Goal: Information Seeking & Learning: Learn about a topic

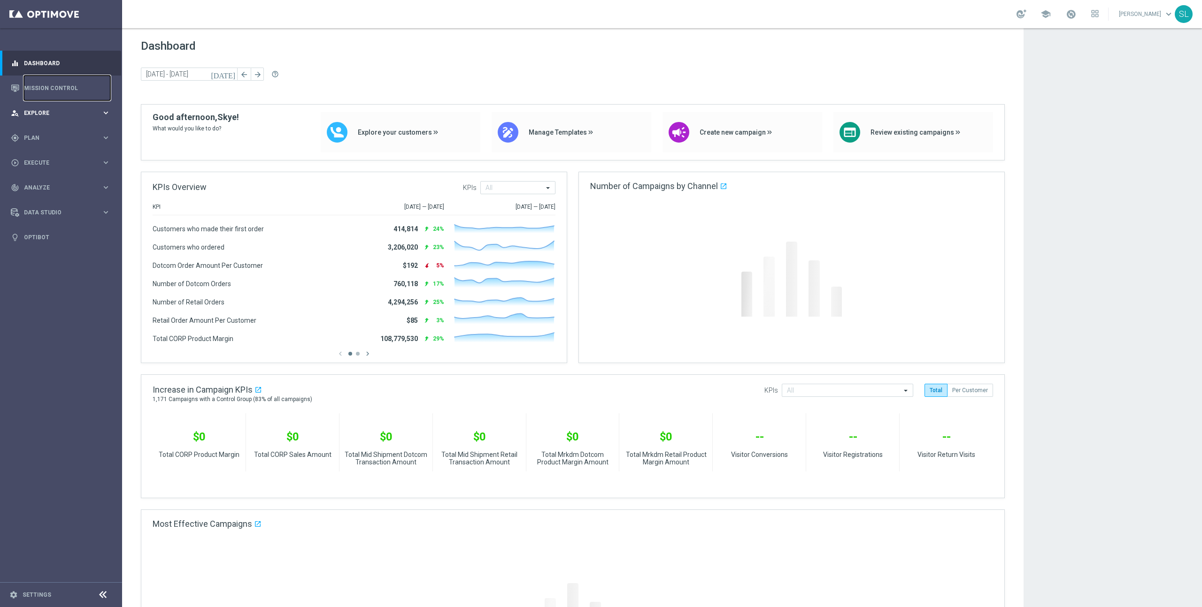
drag, startPoint x: 57, startPoint y: 88, endPoint x: 89, endPoint y: 104, distance: 35.7
click at [57, 88] on link "Mission Control" at bounding box center [67, 88] width 86 height 25
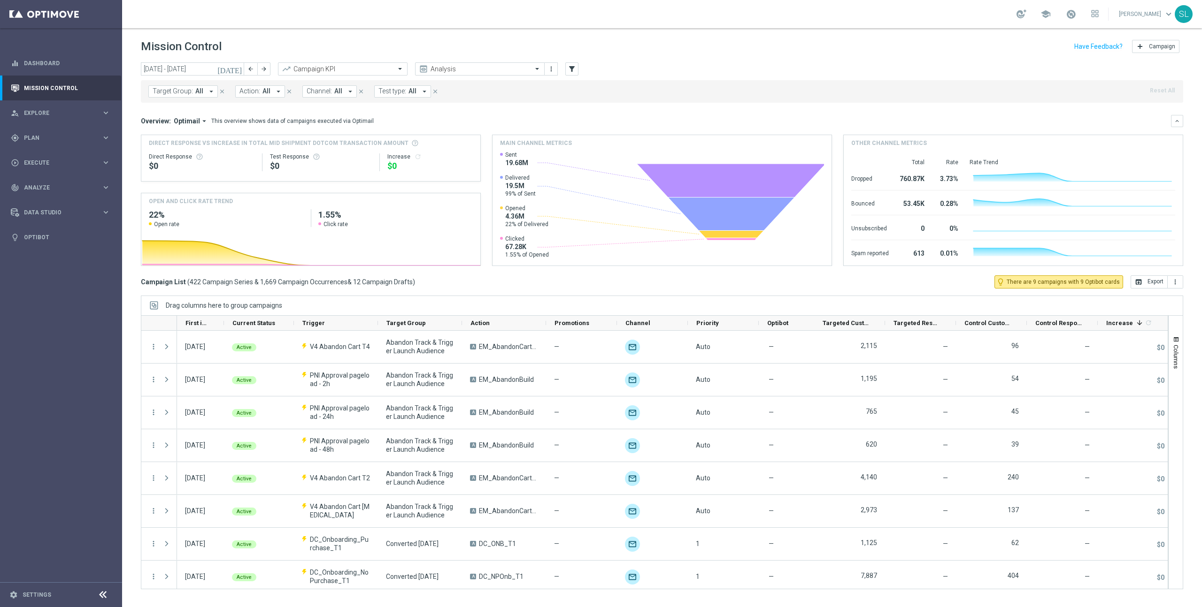
click at [1145, 17] on link "[PERSON_NAME] keyboard_arrow_down" at bounding box center [1146, 14] width 57 height 14
click at [1126, 69] on div "task_alt SuccessHub" at bounding box center [1130, 72] width 93 height 17
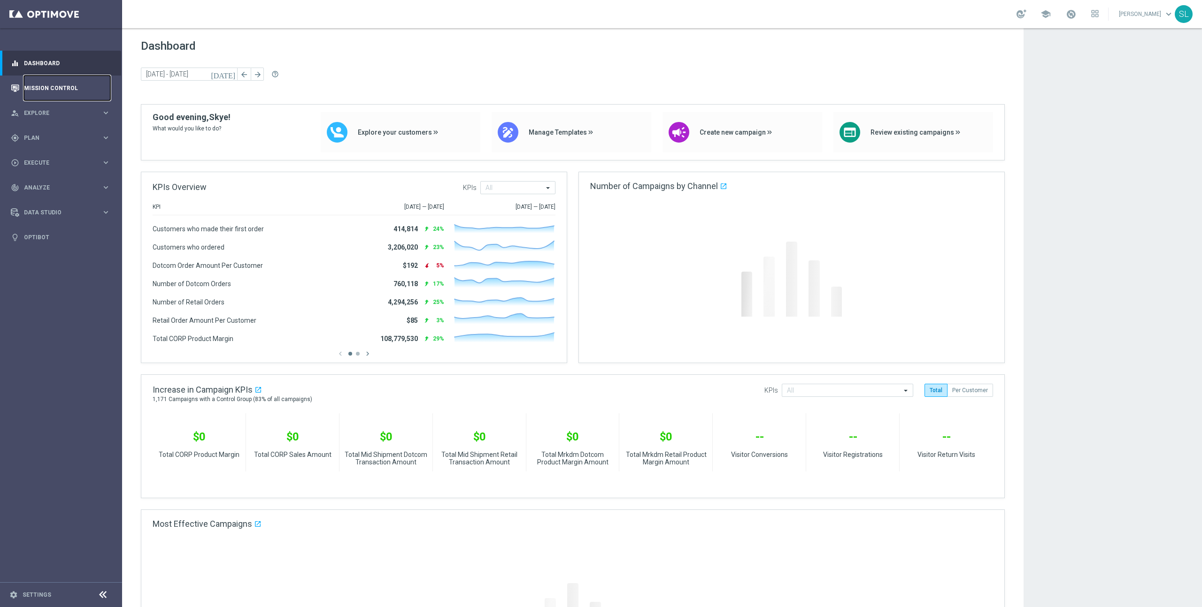
click at [36, 94] on link "Mission Control" at bounding box center [67, 88] width 86 height 25
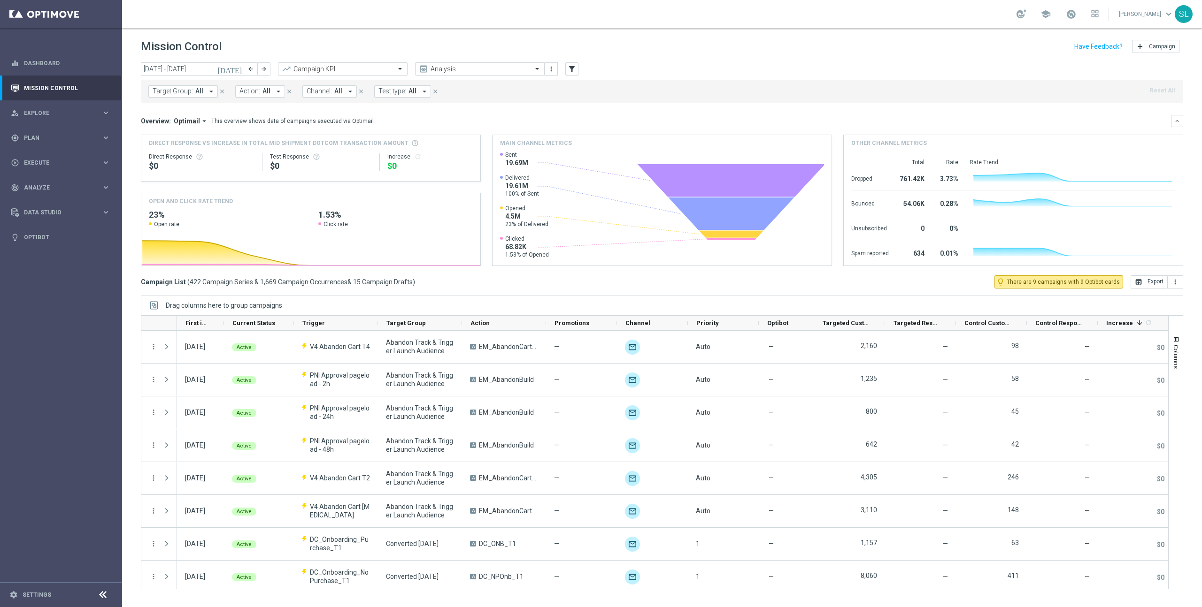
click at [248, 92] on span "Action:" at bounding box center [249, 91] width 21 height 8
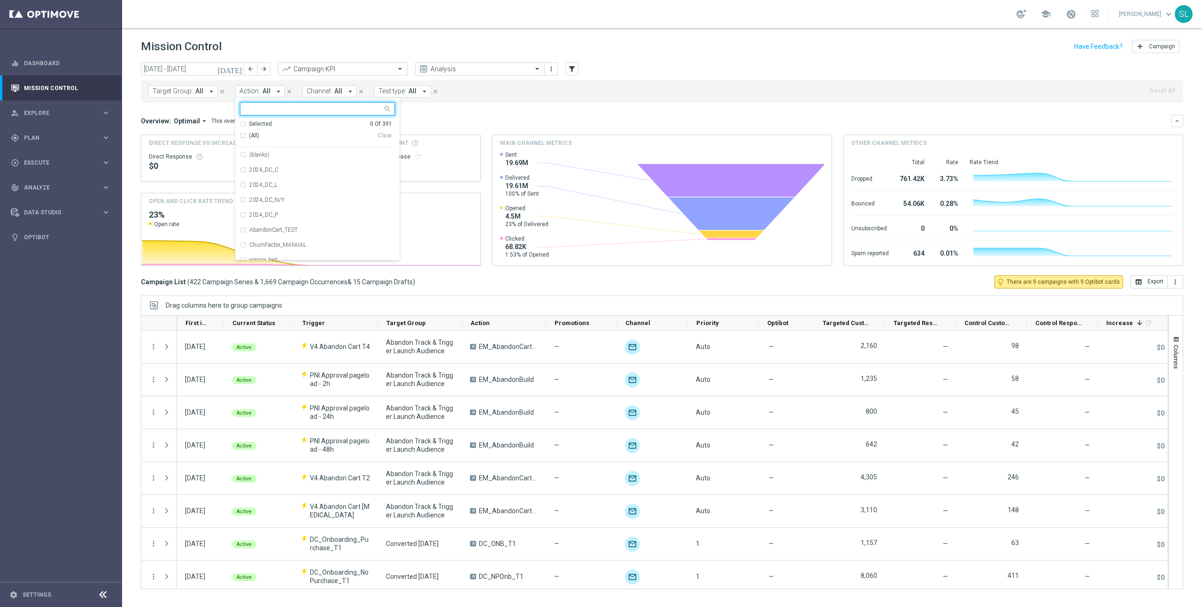
click at [302, 91] on button "Channel: All arrow_drop_down" at bounding box center [329, 91] width 54 height 12
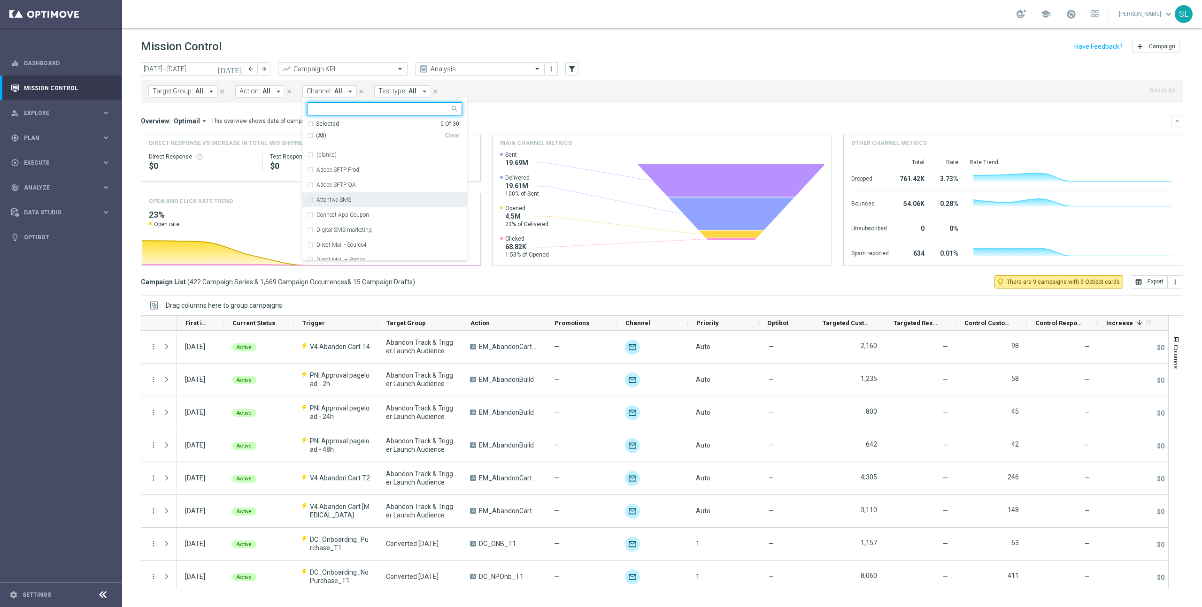
click at [347, 200] on label "Attentive SMS" at bounding box center [333, 200] width 35 height 6
click at [665, 95] on div "Target Group: All arrow_drop_down close Action: All arrow_drop_down close Chann…" at bounding box center [662, 91] width 1042 height 23
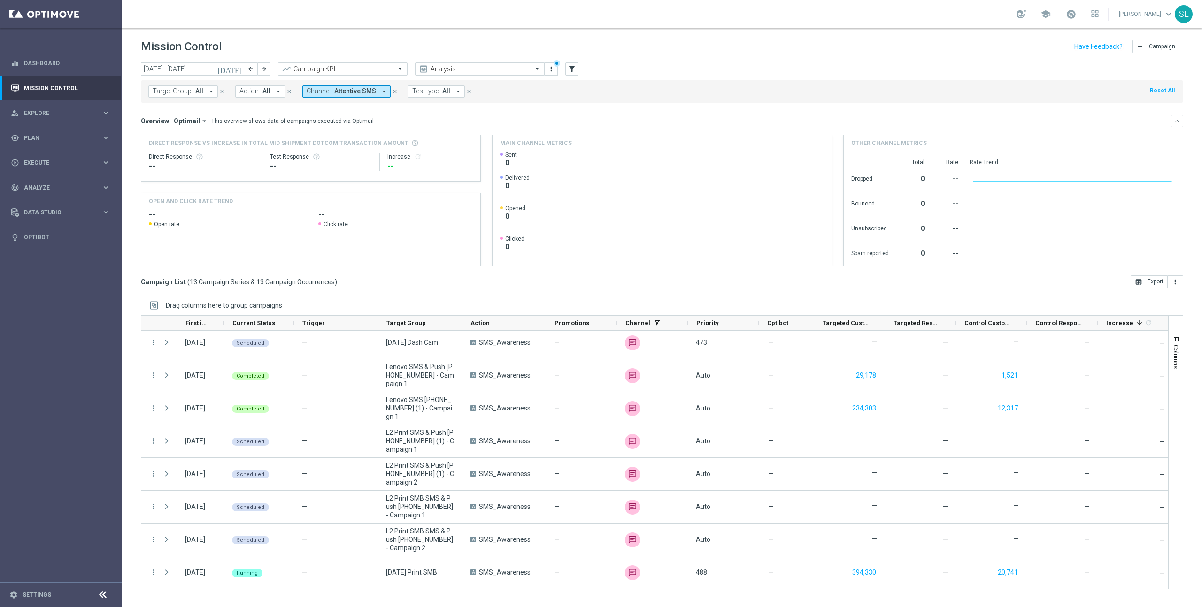
scroll to position [169, 0]
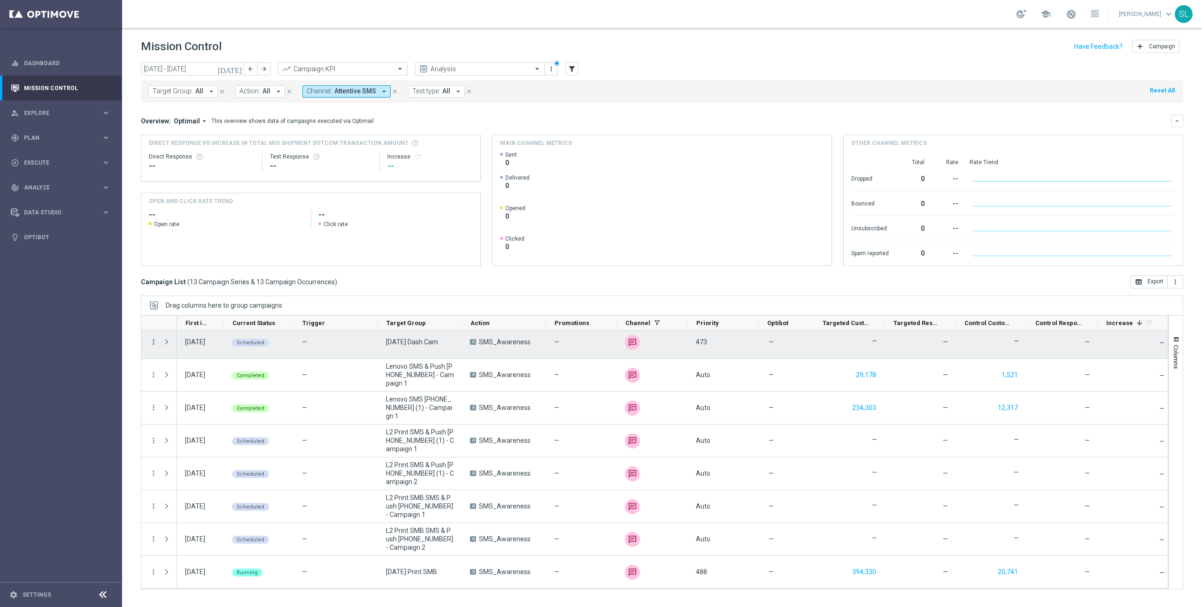
click at [151, 340] on div "more_vert more_vert more_vert more_vert more_vert more_vert more_vert" at bounding box center [159, 375] width 36 height 427
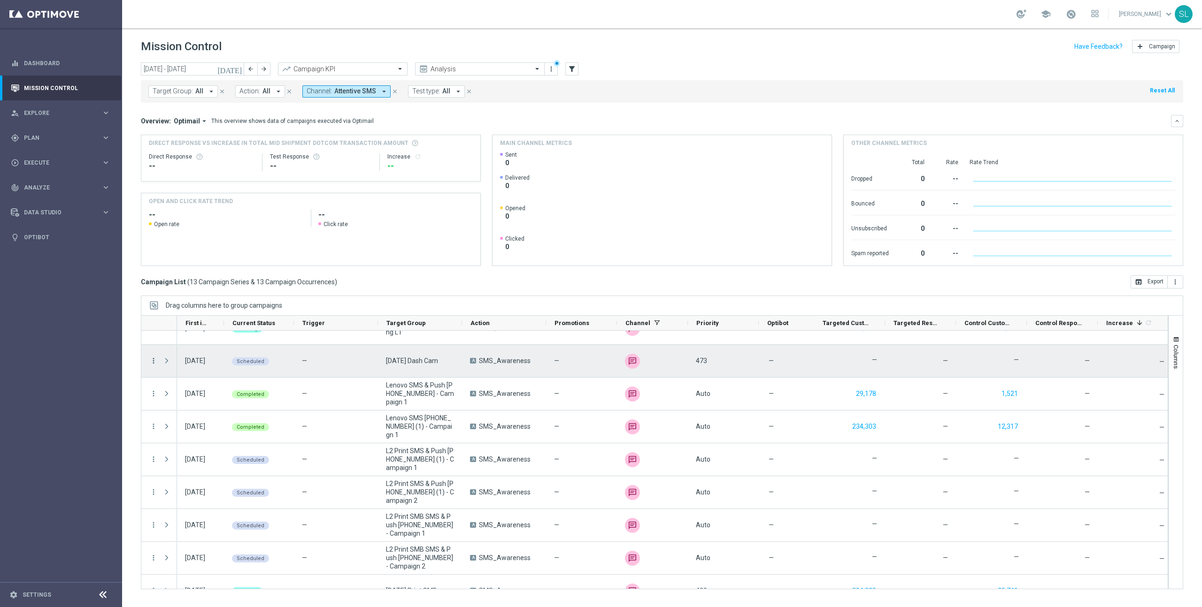
click at [155, 361] on icon "more_vert" at bounding box center [153, 361] width 8 height 8
click at [185, 367] on span "Campaign Details" at bounding box center [195, 367] width 47 height 7
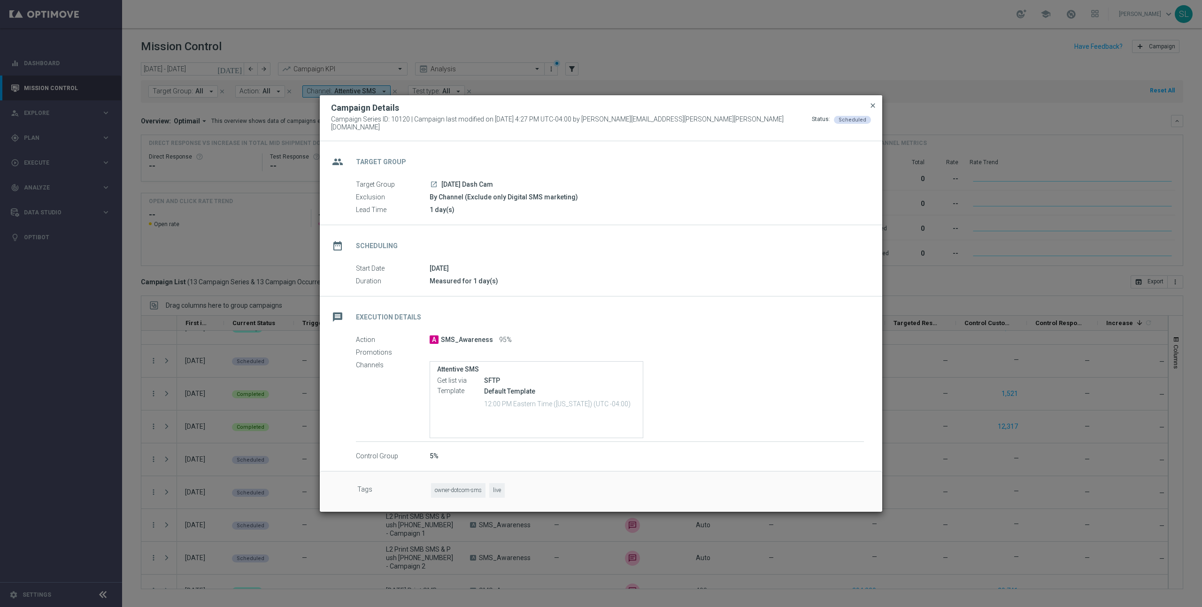
click at [873, 109] on span "close" at bounding box center [873, 106] width 8 height 8
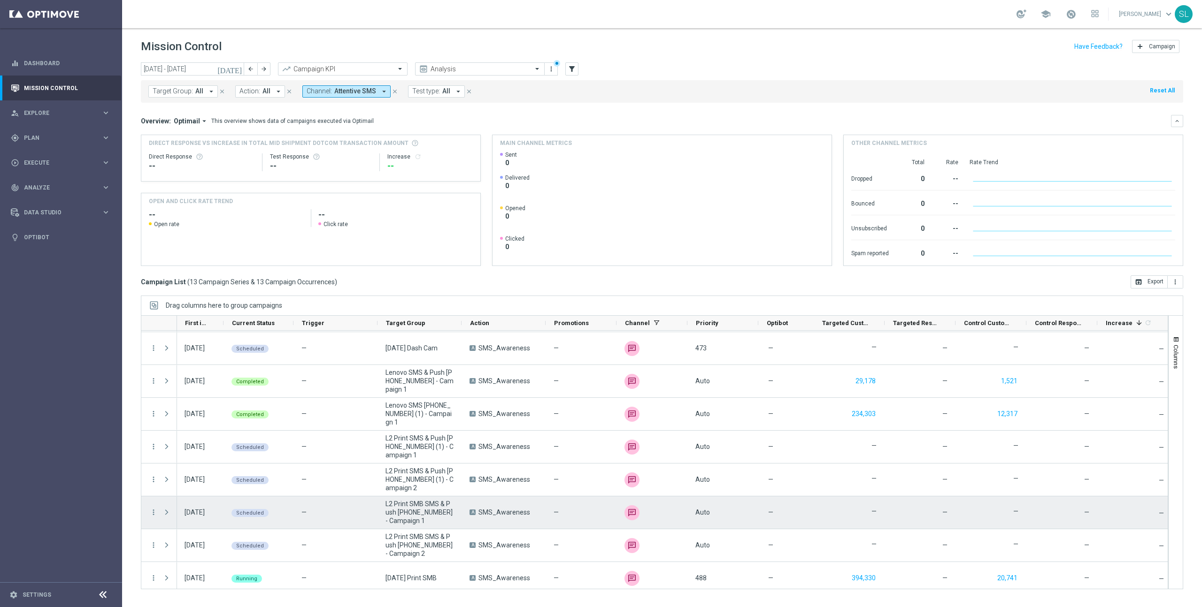
scroll to position [169, 0]
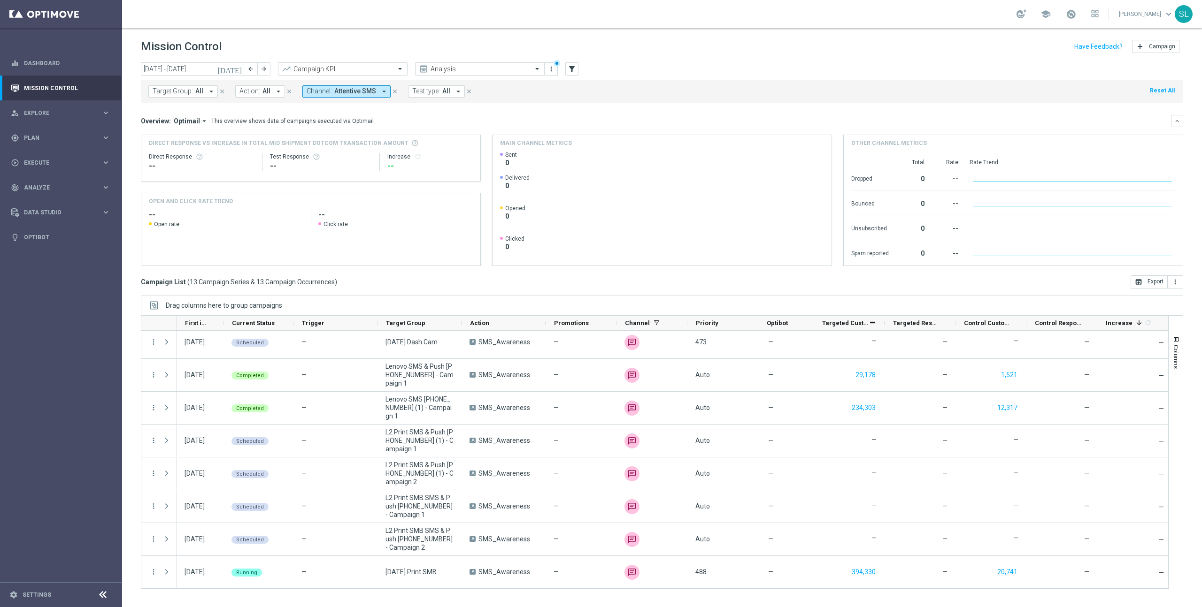
click at [846, 323] on span "Targeted Customers" at bounding box center [845, 323] width 46 height 7
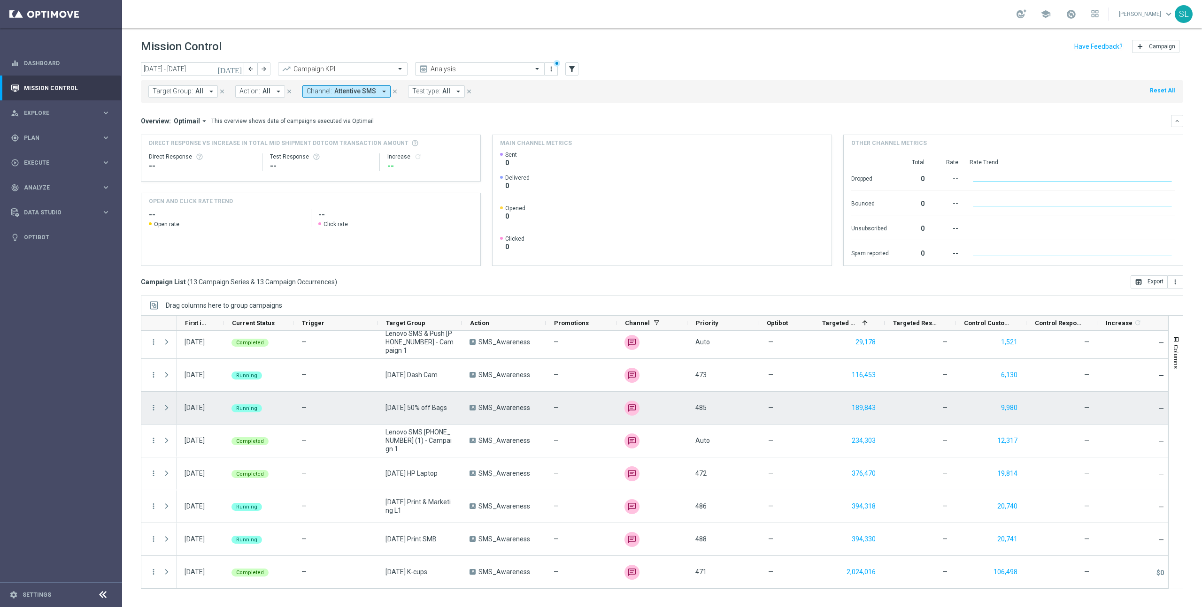
scroll to position [0, 0]
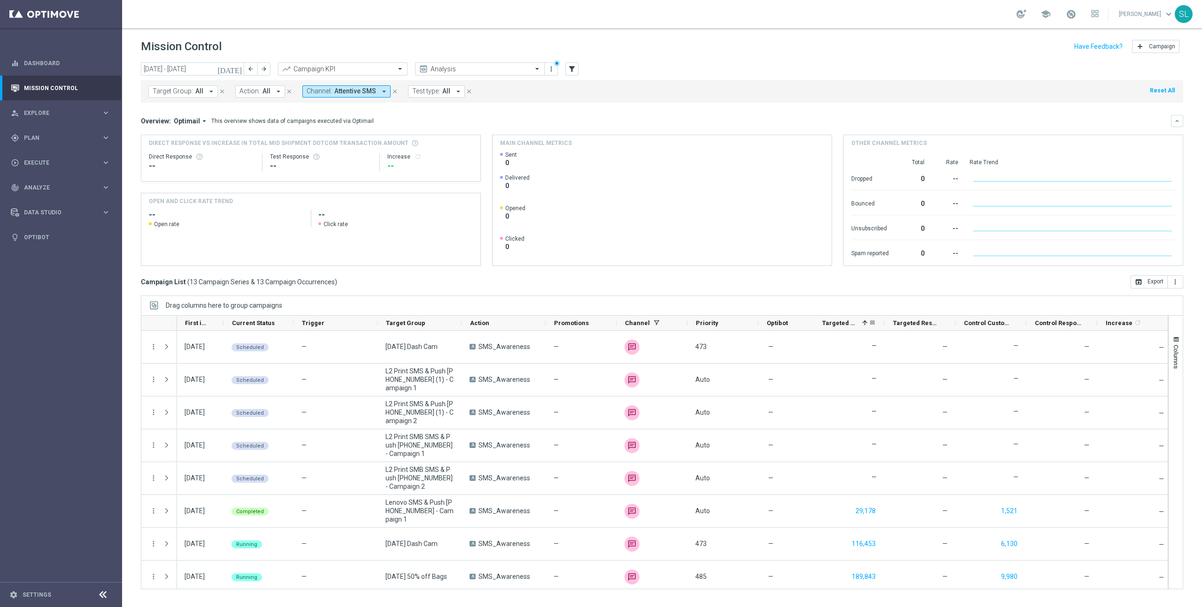
drag, startPoint x: 846, startPoint y: 323, endPoint x: 870, endPoint y: 363, distance: 47.0
click at [846, 323] on span "Targeted Customers" at bounding box center [840, 323] width 36 height 7
